Goal: Book appointment/travel/reservation

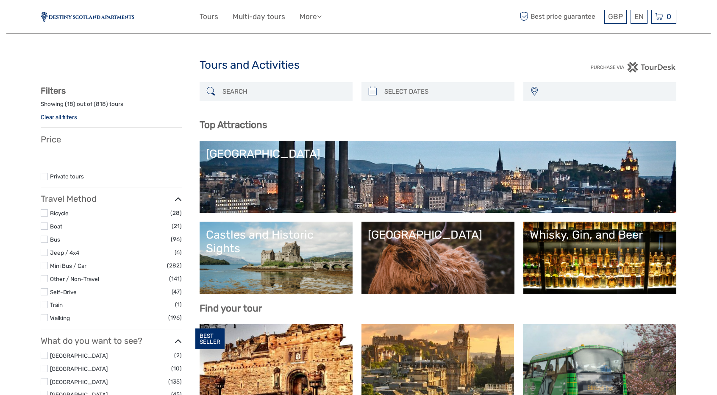
select select
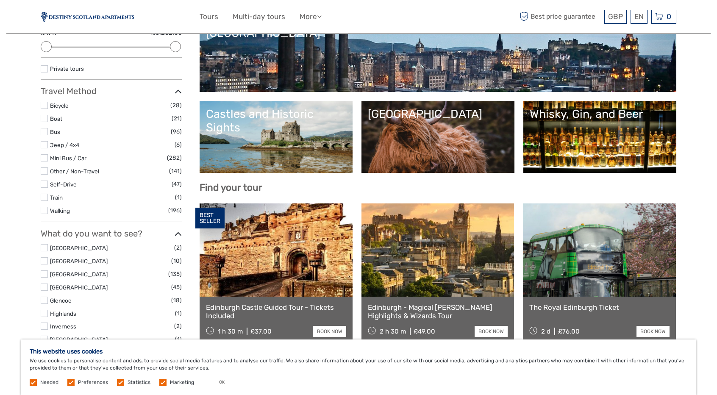
scroll to position [127, 0]
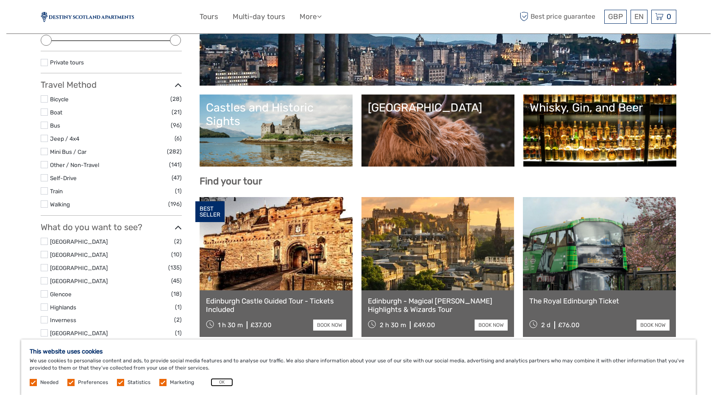
drag, startPoint x: 222, startPoint y: 383, endPoint x: 215, endPoint y: 380, distance: 7.2
click at [222, 383] on button "OK" at bounding box center [222, 382] width 22 height 8
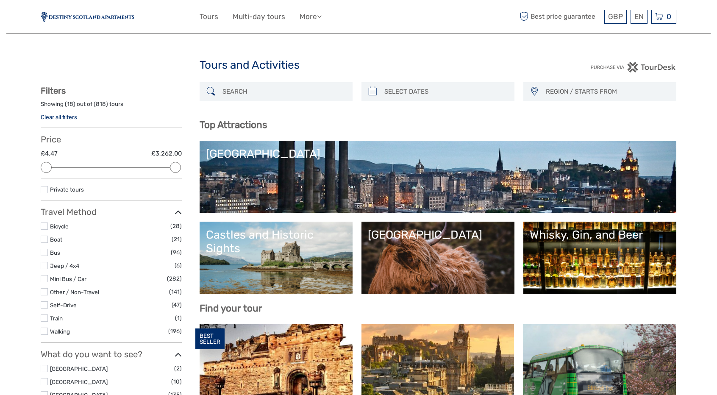
scroll to position [85, 0]
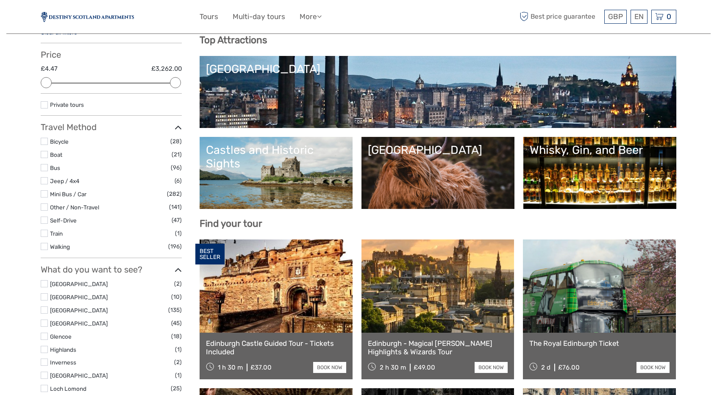
click at [323, 89] on link "[GEOGRAPHIC_DATA]" at bounding box center [438, 91] width 464 height 59
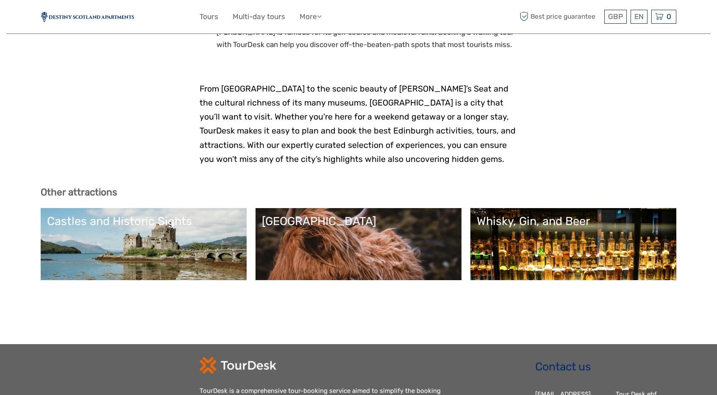
scroll to position [2036, 0]
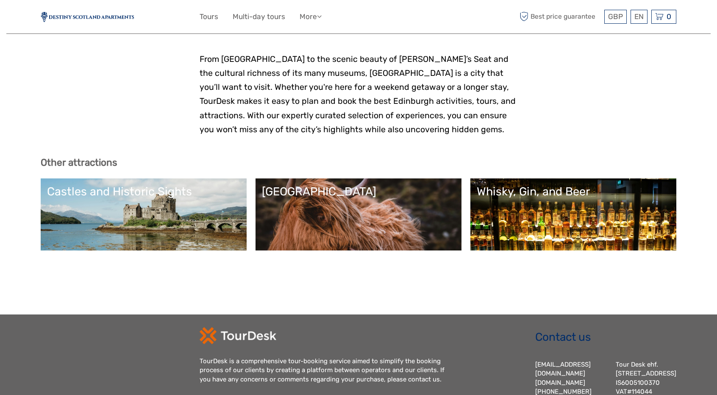
click at [128, 185] on link "Castles and Historic Sights" at bounding box center [143, 214] width 193 height 59
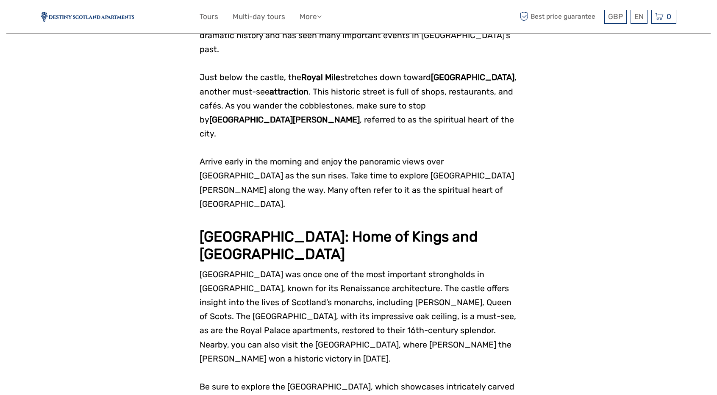
scroll to position [1018, 0]
